Goal: Obtain resource: Obtain resource

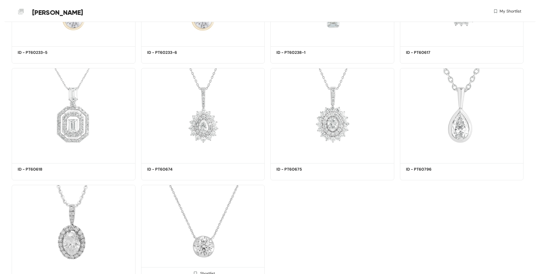
scroll to position [639, 0]
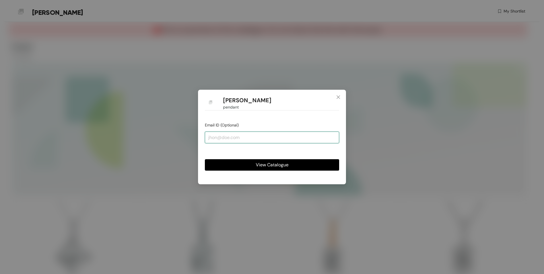
click at [243, 138] on input "email" at bounding box center [272, 137] width 134 height 11
type input "[EMAIL_ADDRESS][PERSON_NAME][DOMAIN_NAME]"
click at [262, 165] on span "View Catalogue" at bounding box center [272, 164] width 33 height 7
